Goal: Task Accomplishment & Management: Manage account settings

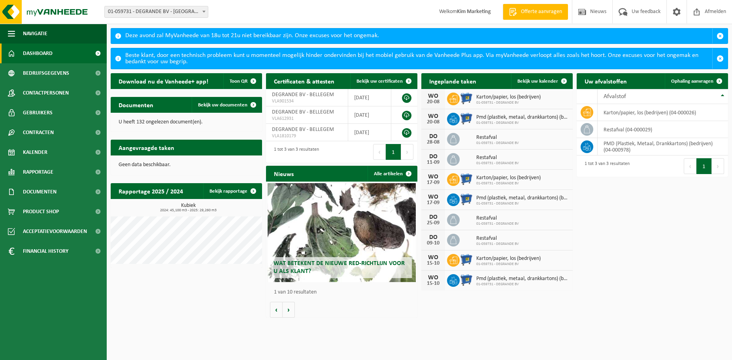
drag, startPoint x: 615, startPoint y: 206, endPoint x: 634, endPoint y: 209, distance: 19.7
click at [615, 206] on div "Download nu de Vanheede+ app! Toon QR Certificaten & attesten Bekijk uw certifi…" at bounding box center [419, 195] width 621 height 252
click at [162, 12] on span "01-059731 - DEGRANDE BV - [GEOGRAPHIC_DATA]" at bounding box center [156, 11] width 103 height 11
click at [271, 19] on div "Vestiging: 01-059731 - DEGRANDE BV - [GEOGRAPHIC_DATA] 01-059731 - DEGRANDE BV …" at bounding box center [366, 12] width 732 height 24
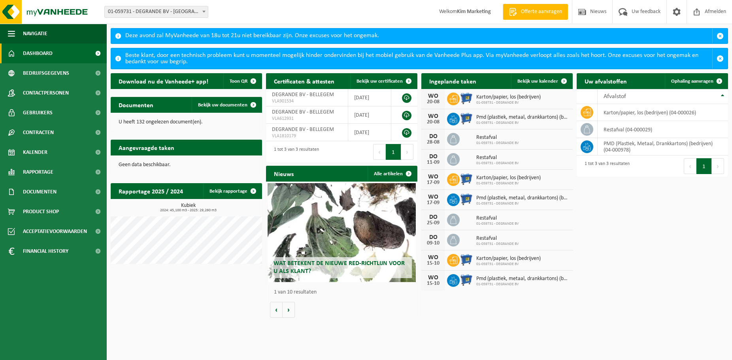
click at [261, 30] on div "Deze avond zal MyVanheede van 18u tot 21u niet bereikbaar zijn. Onze excuses vo…" at bounding box center [418, 35] width 587 height 15
click at [269, 26] on div "Deze avond zal MyVanheede van 18u tot 21u niet bereikbaar zijn. Onze excuses vo…" at bounding box center [366, 160] width 732 height 321
click at [284, 16] on div "Vestiging: 01-059731 - DEGRANDE BV - [GEOGRAPHIC_DATA] 01-059731 - DEGRANDE BV …" at bounding box center [366, 12] width 732 height 24
click at [710, 15] on span "Afmelden" at bounding box center [715, 11] width 25 height 23
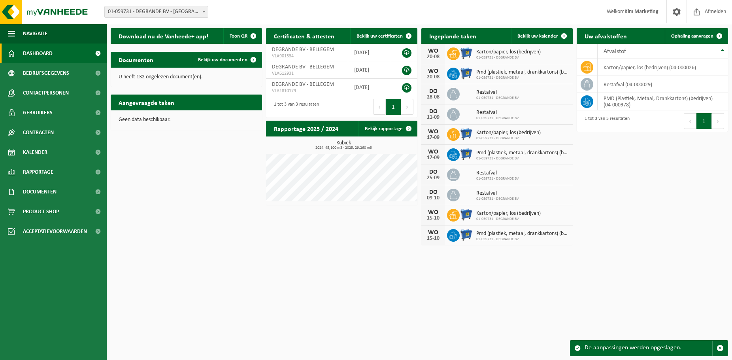
click at [366, 295] on html "Vestiging: 01-059731 - DEGRANDE BV - BELLEGEM 01-059731 - DEGRANDE BV - BELLEGE…" at bounding box center [366, 180] width 732 height 360
click at [211, 191] on div "Download nu de Vanheede+ app! Toon QR Certificaten & attesten Bekijk uw certifi…" at bounding box center [419, 136] width 621 height 225
click at [213, 167] on div "Download nu de Vanheede+ app! Toon QR Certificaten & attesten Bekijk uw certifi…" at bounding box center [419, 136] width 621 height 225
click at [217, 174] on div "Download nu de Vanheede+ app! Toon QR Certificaten & attesten Bekijk uw certifi…" at bounding box center [419, 136] width 621 height 225
click at [244, 11] on div "Vestiging: 01-059731 - DEGRANDE BV - BELLEGEM 01-059731 - DEGRANDE BV - BELLEGE…" at bounding box center [366, 12] width 732 height 24
